Goal: Information Seeking & Learning: Learn about a topic

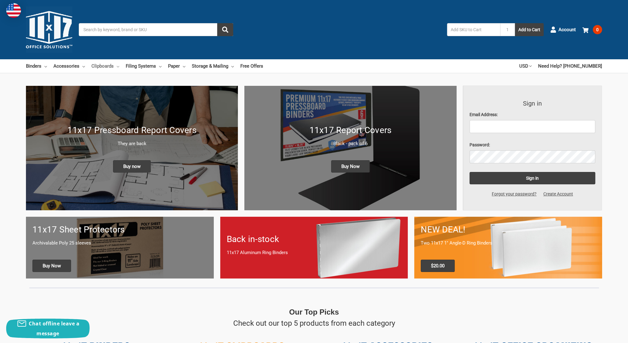
click at [105, 65] on link "Clipboards" at bounding box center [105, 66] width 28 height 14
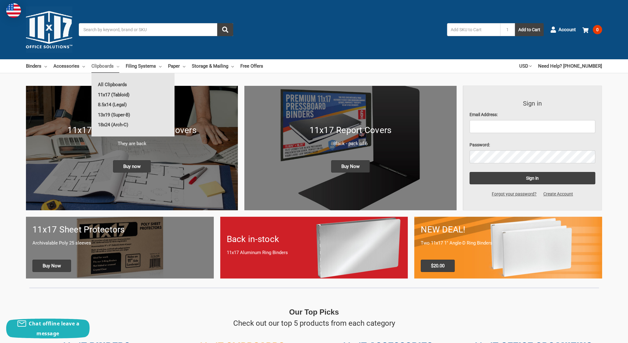
click at [119, 94] on link "11x17 (Tabloid)" at bounding box center [132, 95] width 83 height 10
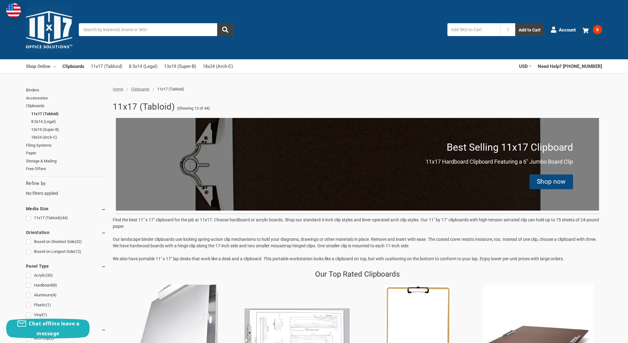
click at [46, 66] on link "Shop Online" at bounding box center [41, 66] width 30 height 14
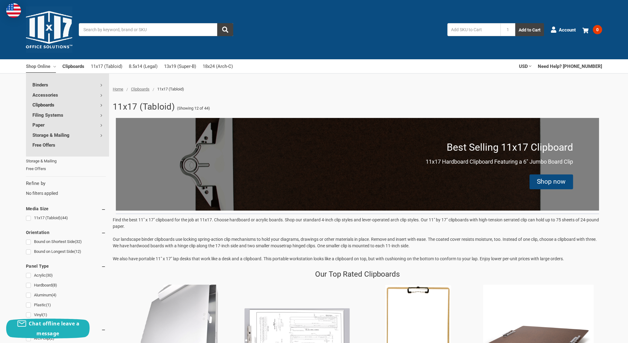
click at [100, 104] on icon at bounding box center [101, 105] width 2 height 2
click at [101, 105] on icon at bounding box center [101, 105] width 2 height 2
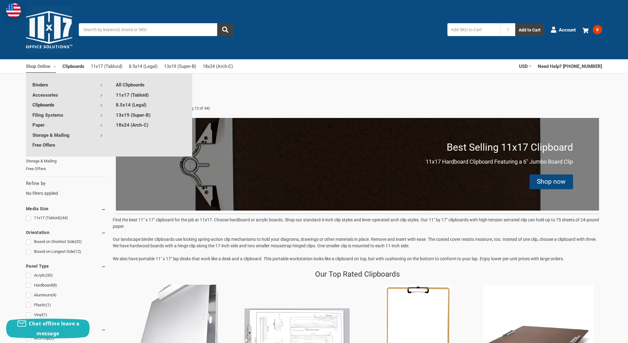
click at [101, 105] on icon at bounding box center [101, 105] width 2 height 2
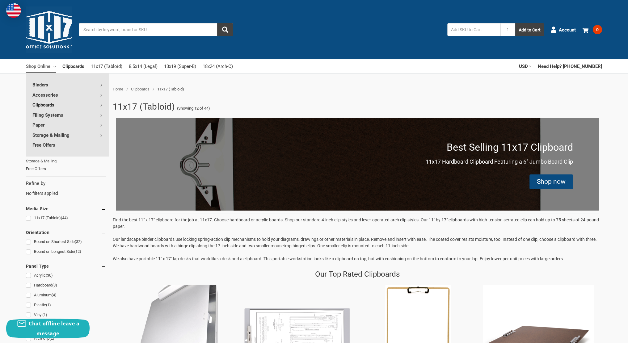
click at [101, 105] on icon at bounding box center [101, 105] width 2 height 2
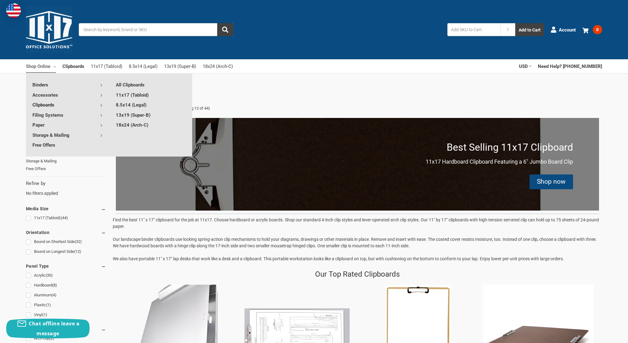
click at [274, 277] on div "Our Top Rated Clipboards" at bounding box center [357, 274] width 483 height 11
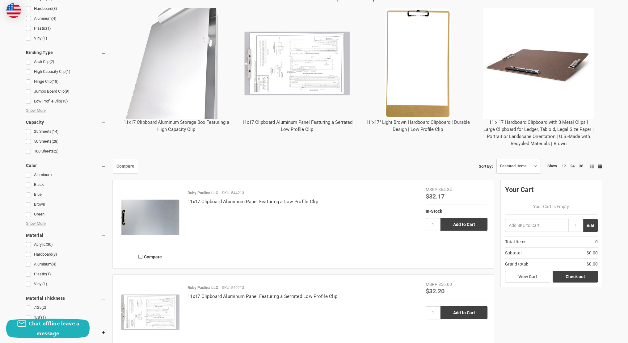
scroll to position [278, 0]
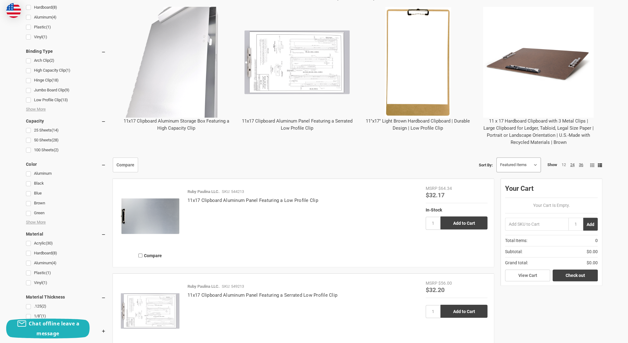
click at [535, 165] on select "Featured Items Newest Items Best Selling A to Z Z to A By Review Price: Ascendi…" at bounding box center [519, 165] width 44 height 14
select select "pricedesc"
click at [497, 158] on select "Featured Items Newest Items Best Selling A to Z Z to A By Review Price: Ascendi…" at bounding box center [519, 165] width 44 height 14
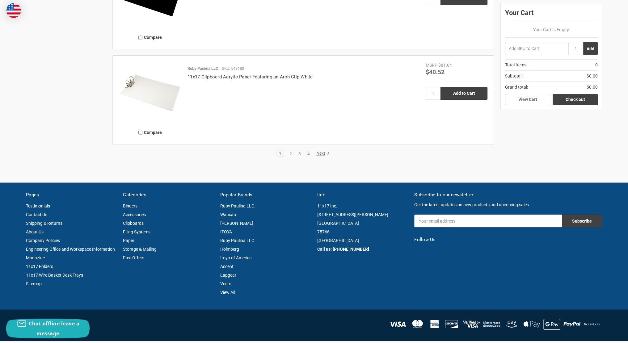
scroll to position [1482, 0]
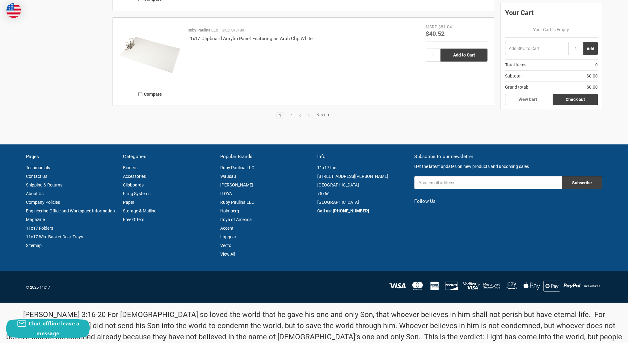
click at [129, 166] on link "Binders" at bounding box center [130, 167] width 15 height 5
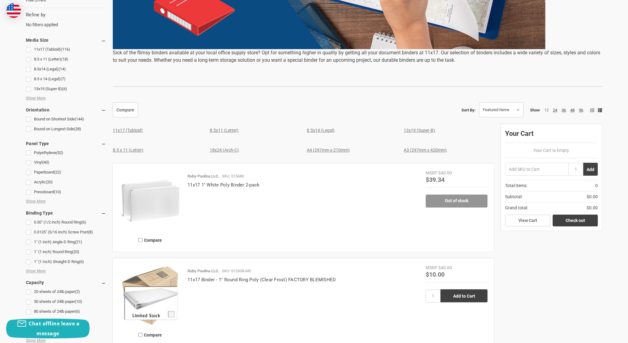
scroll to position [216, 0]
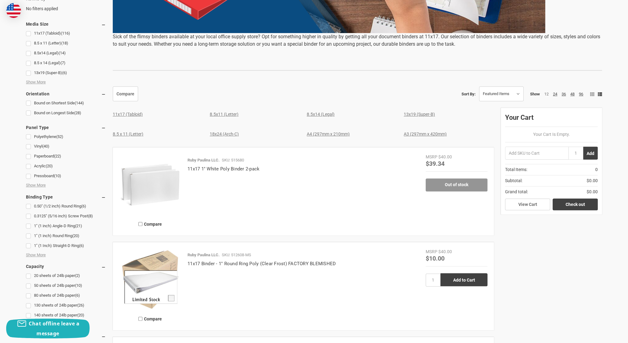
click at [135, 113] on link "11x17 (Tabloid)" at bounding box center [128, 114] width 30 height 5
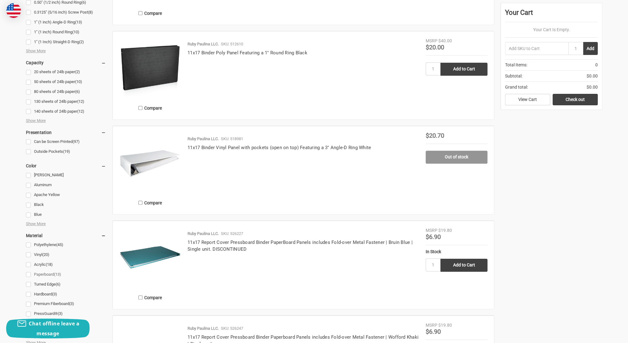
scroll to position [401, 0]
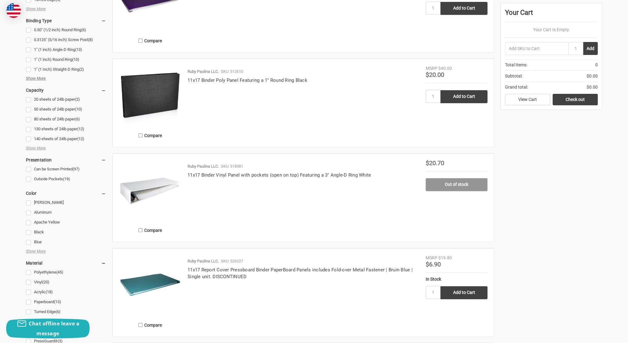
click at [41, 78] on span "Show More" at bounding box center [36, 78] width 20 height 6
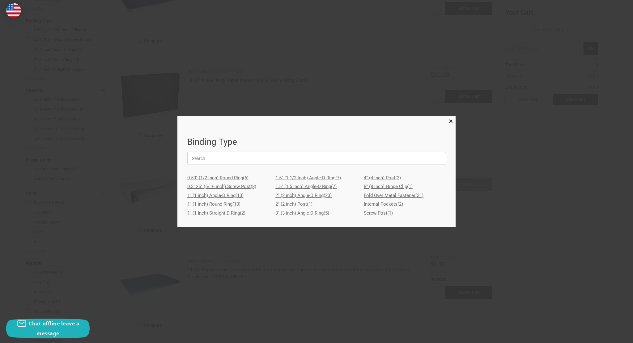
click at [305, 195] on link "2" (2 inch) Angle-D Ring (23)" at bounding box center [316, 195] width 82 height 9
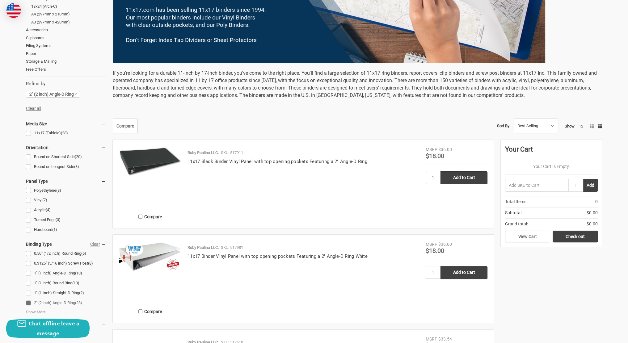
scroll to position [185, 0]
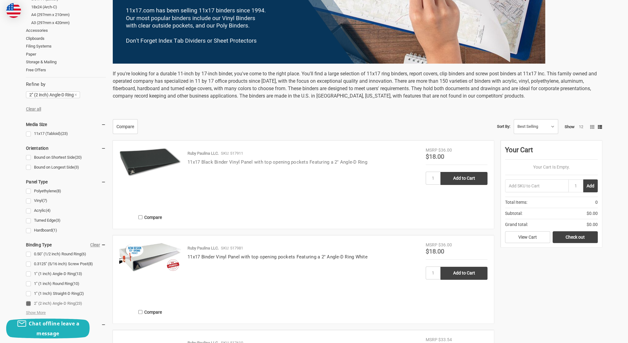
click at [233, 160] on link "11x17 Black Binder Vinyl Panel with top opening pockets Featuring a 2" Angle-D …" at bounding box center [277, 162] width 180 height 6
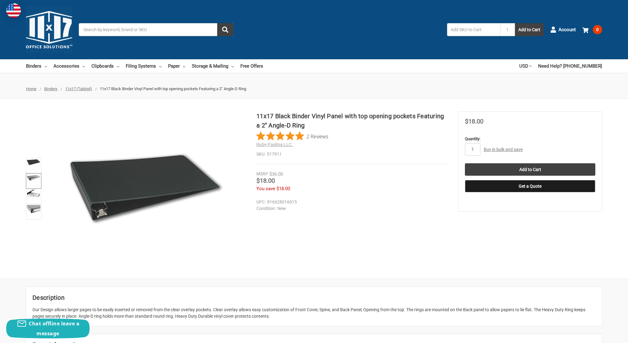
click at [31, 177] on img at bounding box center [34, 178] width 14 height 6
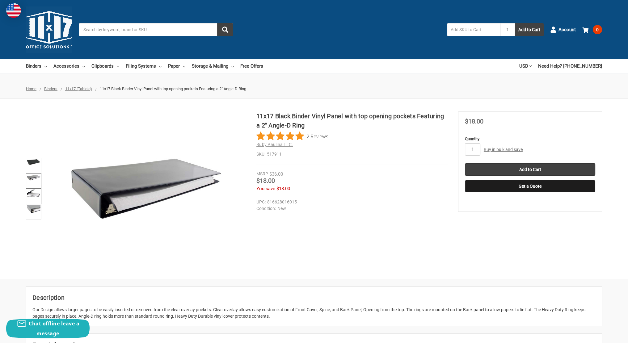
click at [32, 194] on img at bounding box center [34, 193] width 14 height 7
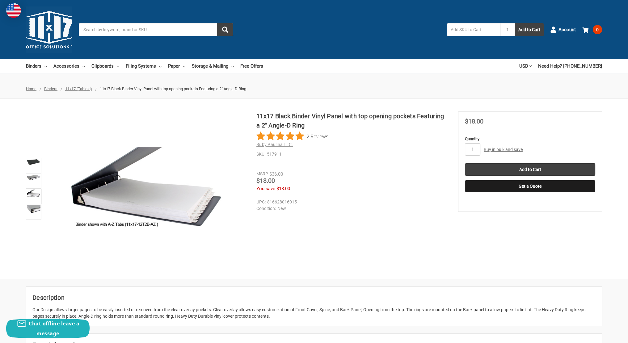
click at [32, 194] on img at bounding box center [34, 193] width 14 height 7
click at [35, 209] on img at bounding box center [34, 209] width 14 height 9
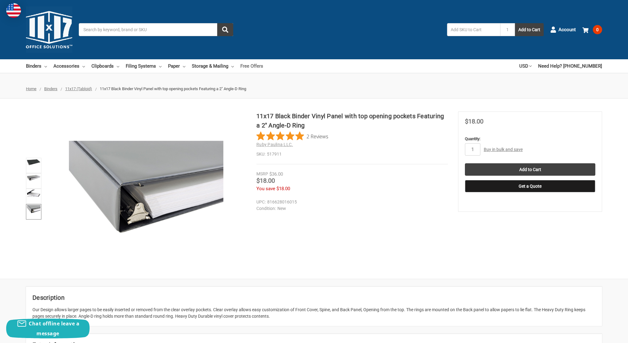
click at [245, 65] on link "Free Offers" at bounding box center [251, 66] width 23 height 14
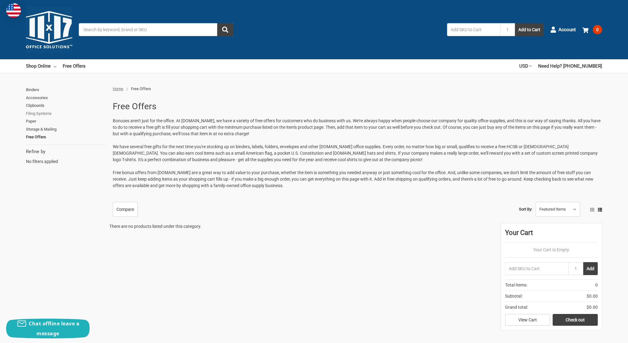
click at [38, 112] on link "Filing Systems" at bounding box center [66, 114] width 80 height 8
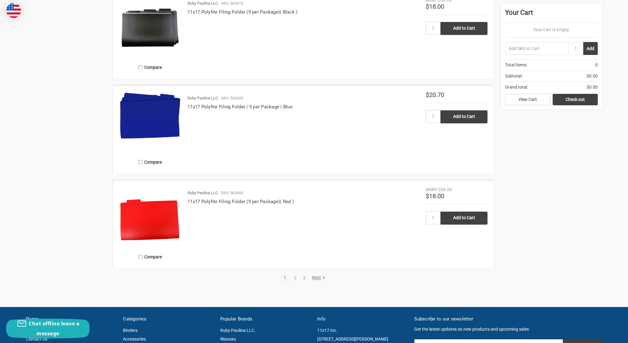
scroll to position [1143, 0]
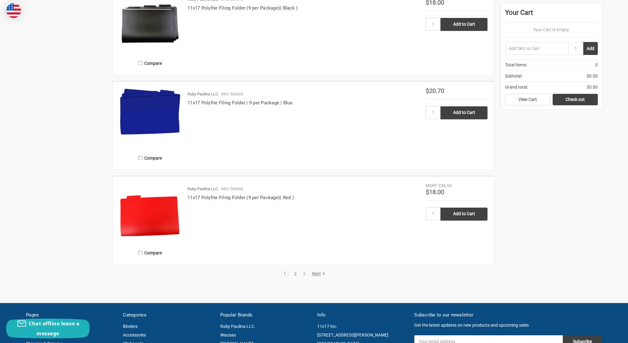
click at [294, 274] on link "2" at bounding box center [295, 274] width 7 height 4
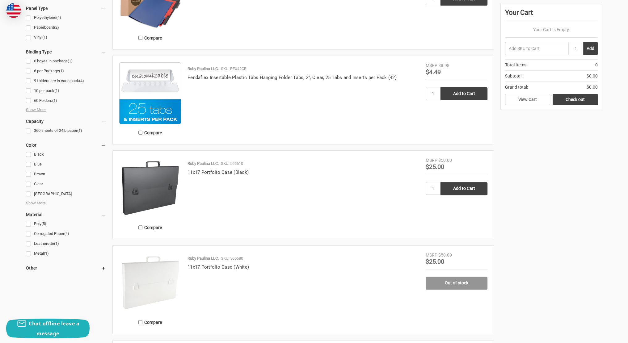
scroll to position [278, 0]
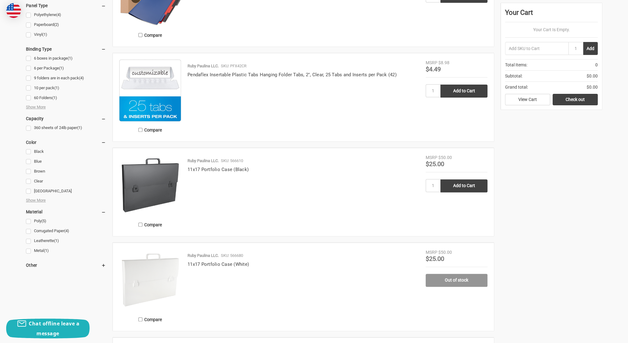
click at [164, 174] on img at bounding box center [150, 185] width 62 height 62
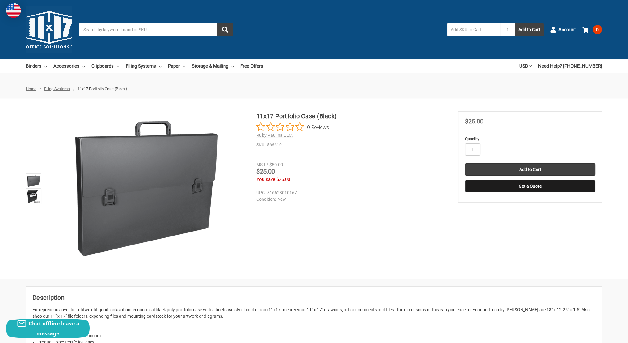
click at [37, 195] on img at bounding box center [34, 197] width 14 height 14
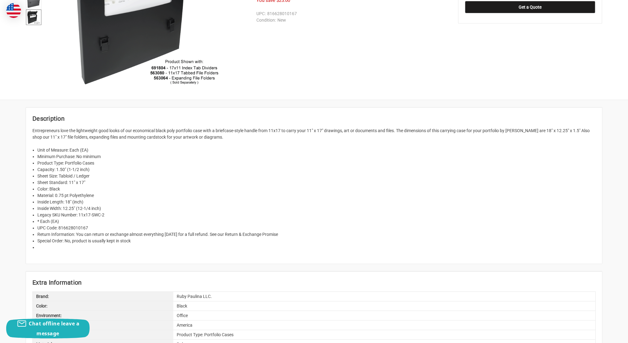
scroll to position [62, 0]
